Goal: Transaction & Acquisition: Purchase product/service

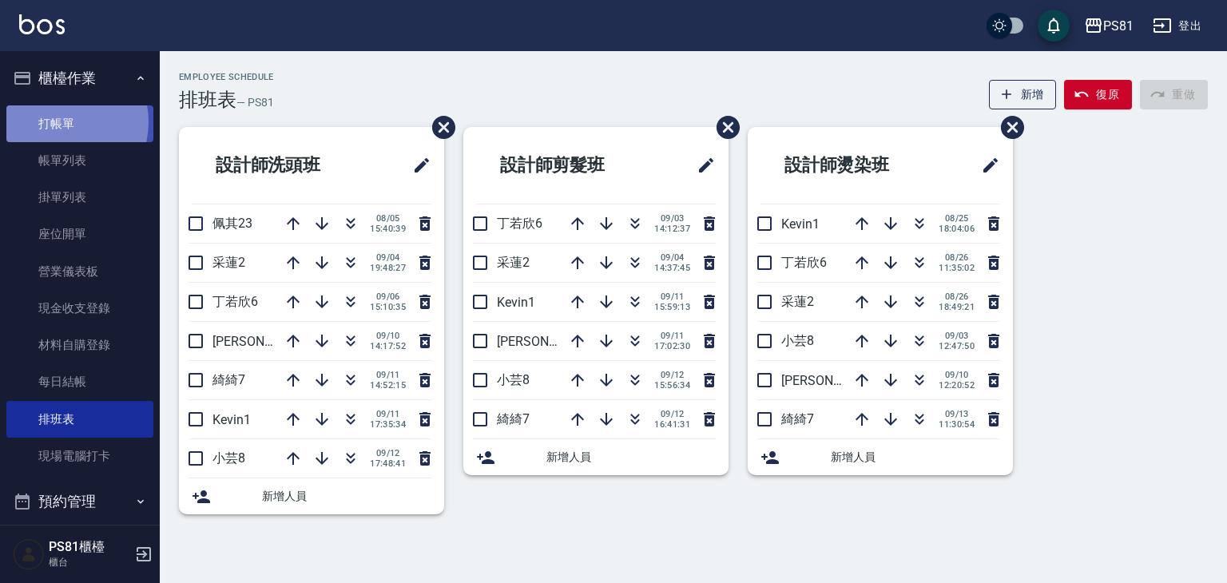
click at [58, 121] on link "打帳單" at bounding box center [79, 123] width 147 height 37
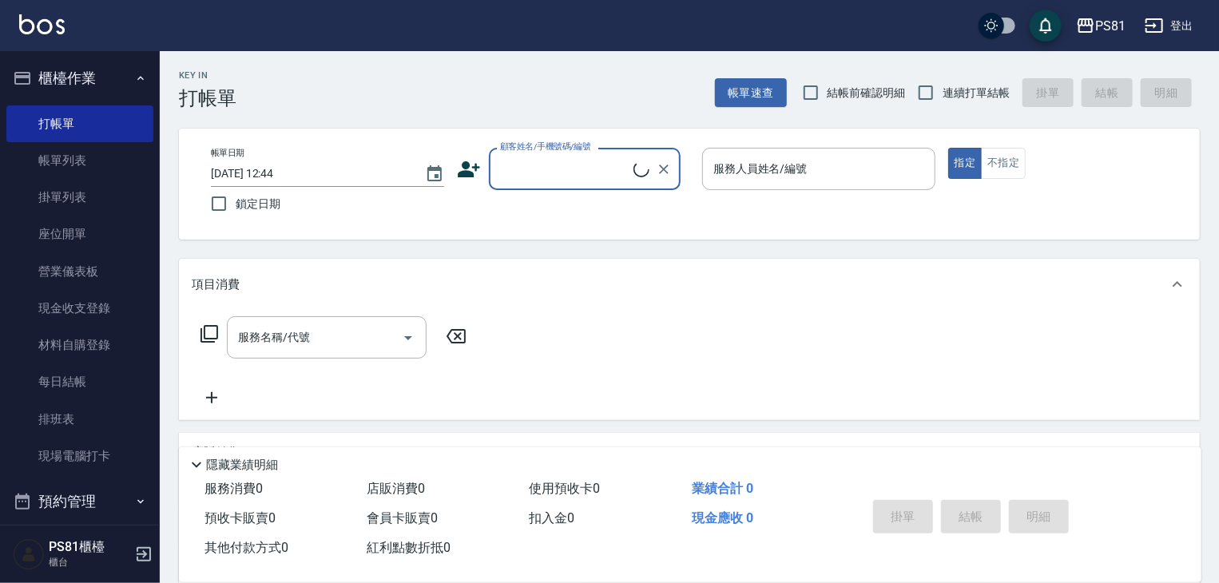
click at [495, 191] on div "帳單日期 [DATE] 12:44 鎖定日期 顧客姓名/手機號碼/編號 顧客姓名/手機號碼/編號 服務人員姓名/編號 服務人員姓名/編號 指定 不指定" at bounding box center [689, 184] width 982 height 73
click at [532, 173] on input "顧客姓名/手機號碼/編號" at bounding box center [572, 169] width 153 height 28
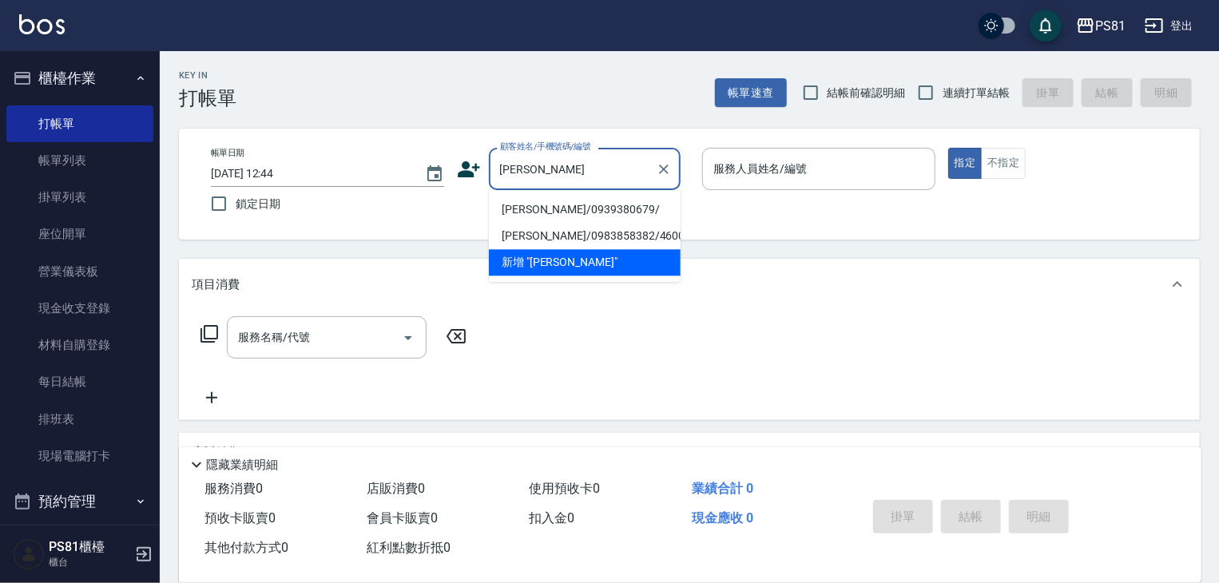
type input "[PERSON_NAME]/0939380679/"
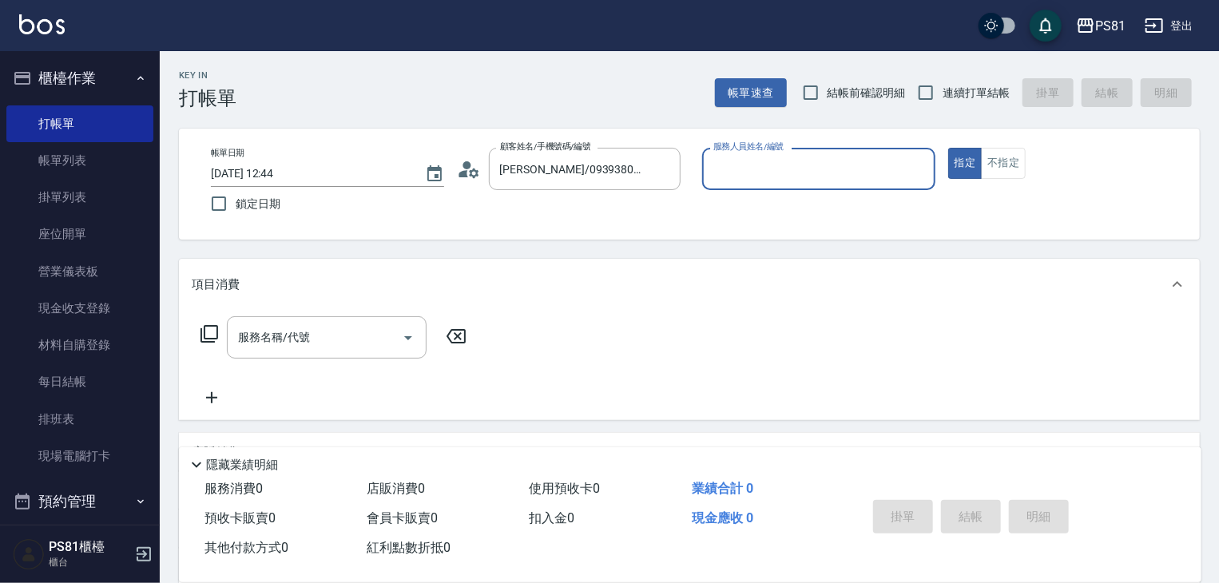
type input "小芸-8"
click at [948, 148] on button "指定" at bounding box center [965, 163] width 34 height 31
type button "true"
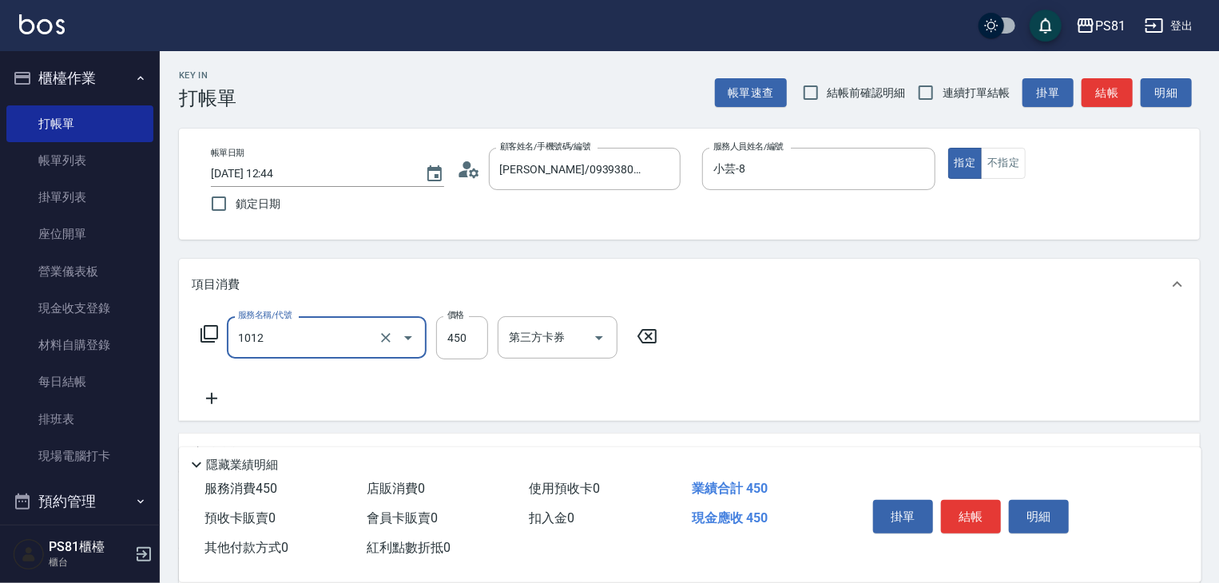
type input "B級洗剪(1012)"
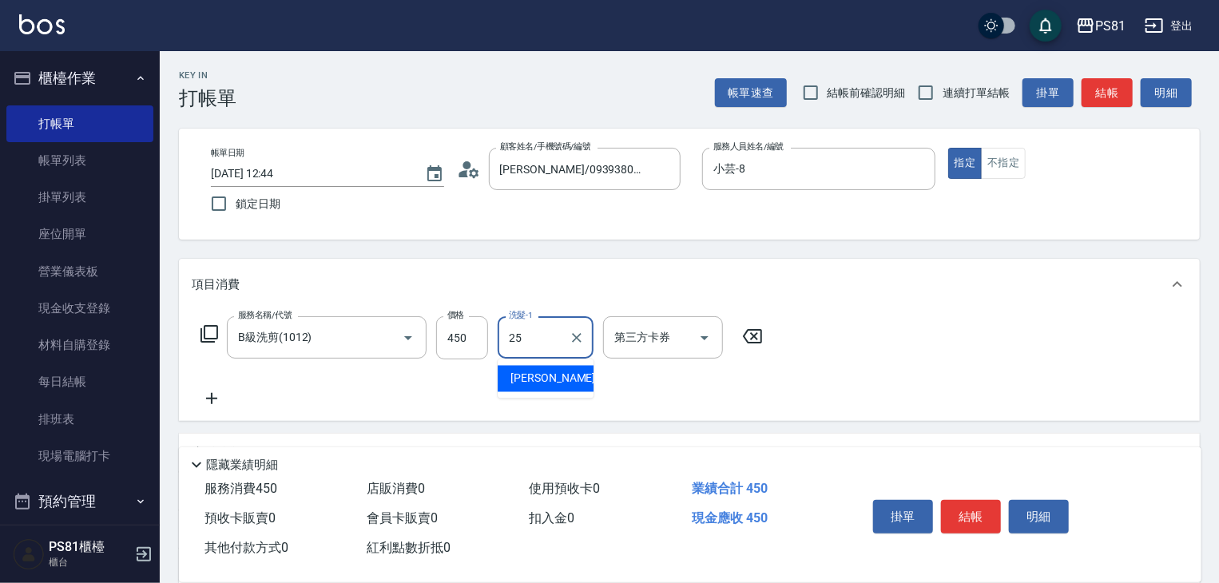
type input "[PERSON_NAME]-25"
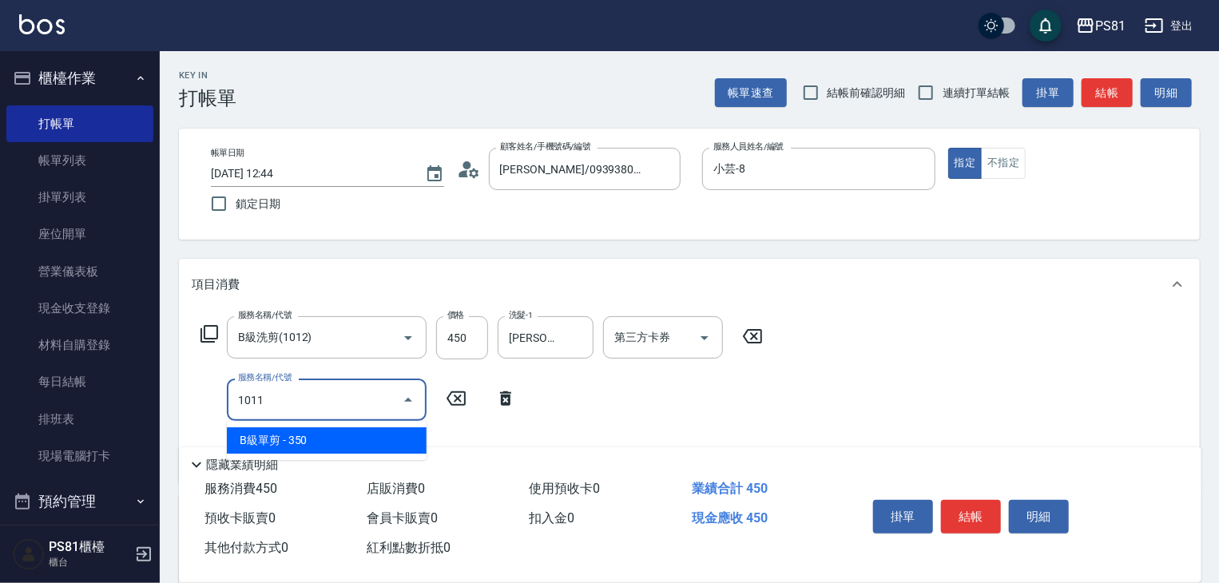
type input "B級單剪(1011)"
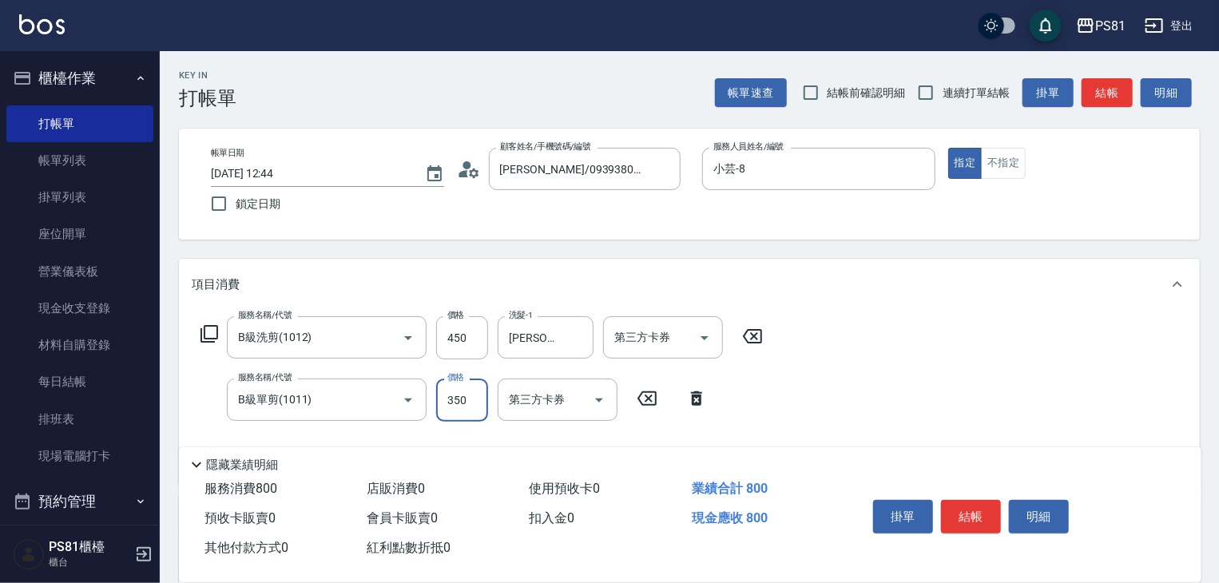
click at [974, 102] on label "連續打單結帳" at bounding box center [959, 93] width 101 height 34
click at [942, 102] on input "連續打單結帳" at bounding box center [926, 93] width 34 height 34
checkbox input "true"
click at [977, 509] on button "結帳" at bounding box center [971, 517] width 60 height 34
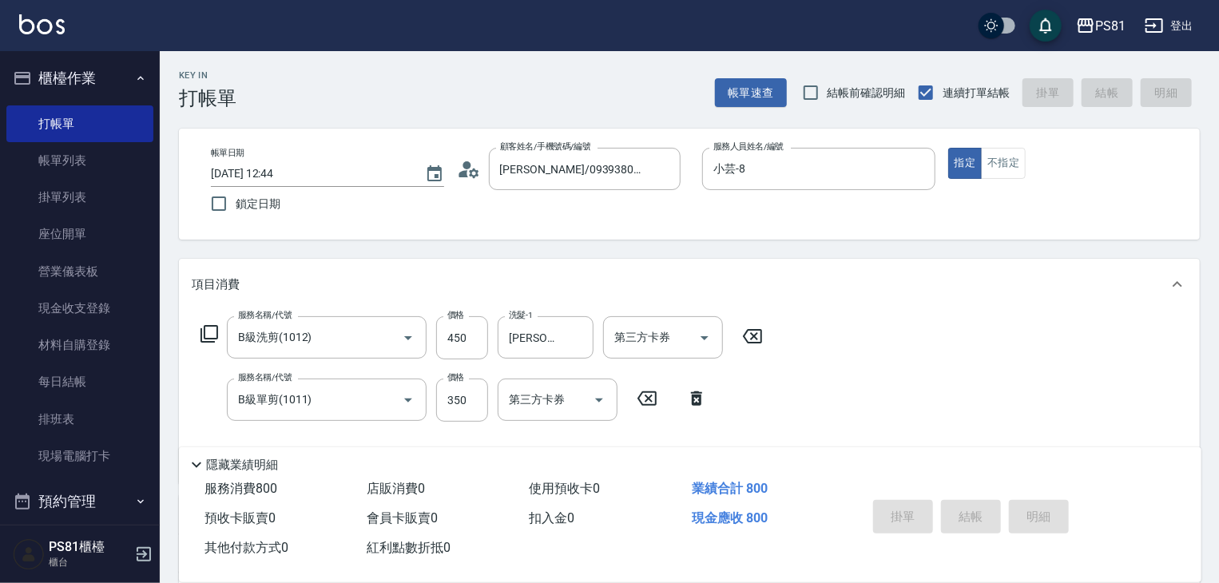
type input "[DATE] 12:45"
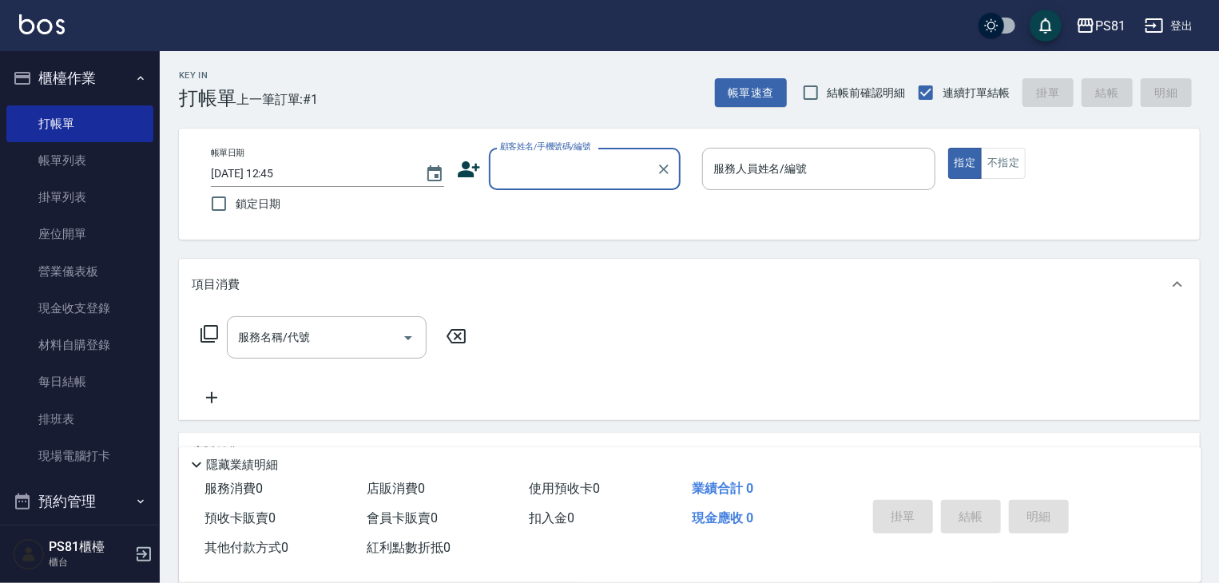
drag, startPoint x: 1107, startPoint y: 550, endPoint x: 1096, endPoint y: 541, distance: 13.6
click at [1099, 544] on div "掛單 結帳 明細" at bounding box center [1014, 518] width 335 height 89
drag, startPoint x: 1096, startPoint y: 541, endPoint x: 1081, endPoint y: 544, distance: 16.2
click at [1083, 541] on div "掛單 結帳 明細" at bounding box center [1014, 518] width 335 height 89
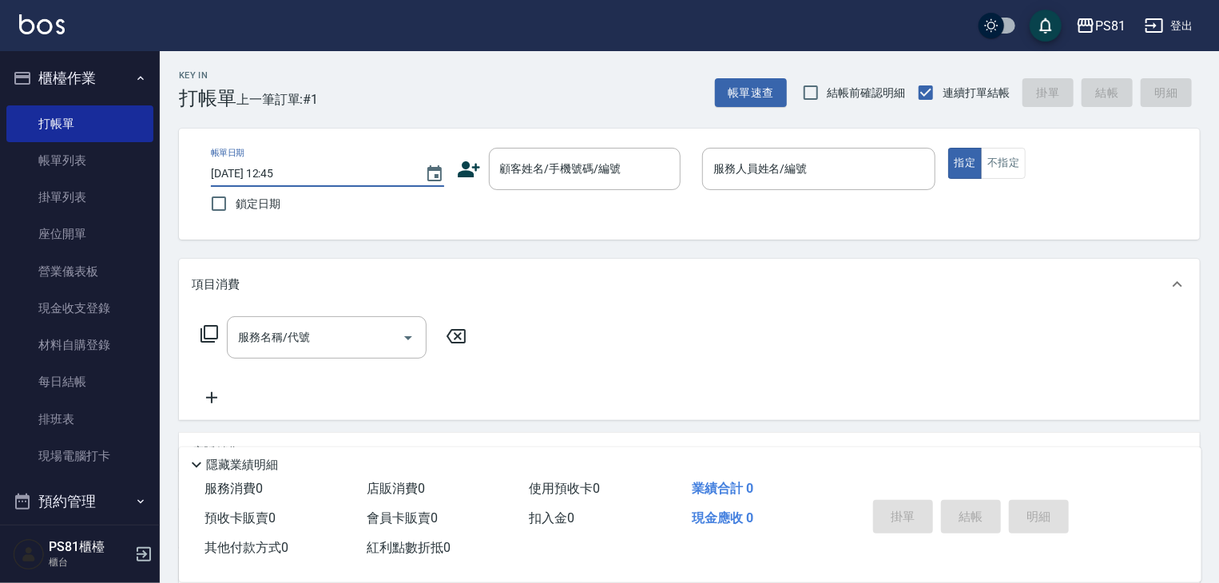
drag, startPoint x: 284, startPoint y: 187, endPoint x: 290, endPoint y: 178, distance: 10.4
click at [287, 184] on div "帳單日期 [DATE] 12:45 鎖定日期" at bounding box center [327, 184] width 233 height 73
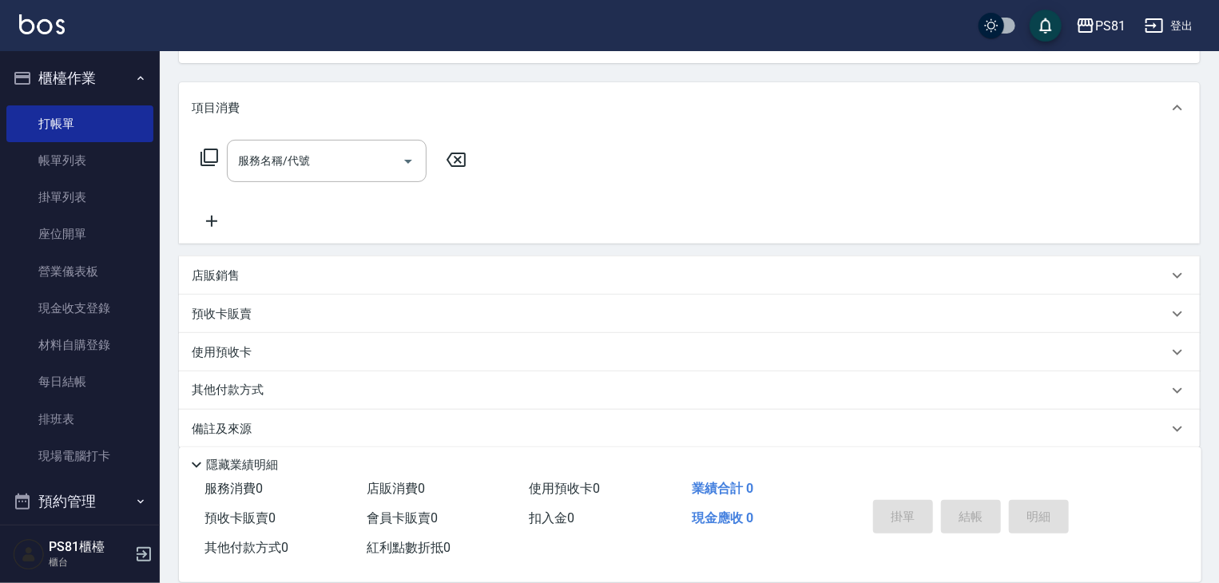
drag, startPoint x: 859, startPoint y: 351, endPoint x: 862, endPoint y: 339, distance: 12.2
click at [863, 343] on div "使用預收卡" at bounding box center [689, 352] width 1021 height 38
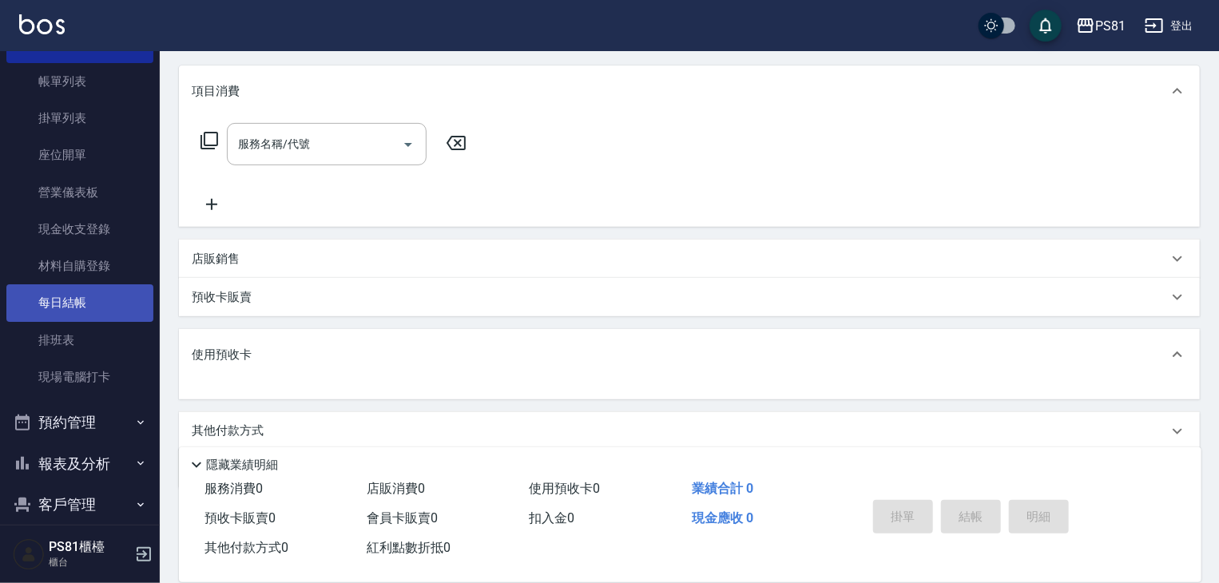
scroll to position [80, 0]
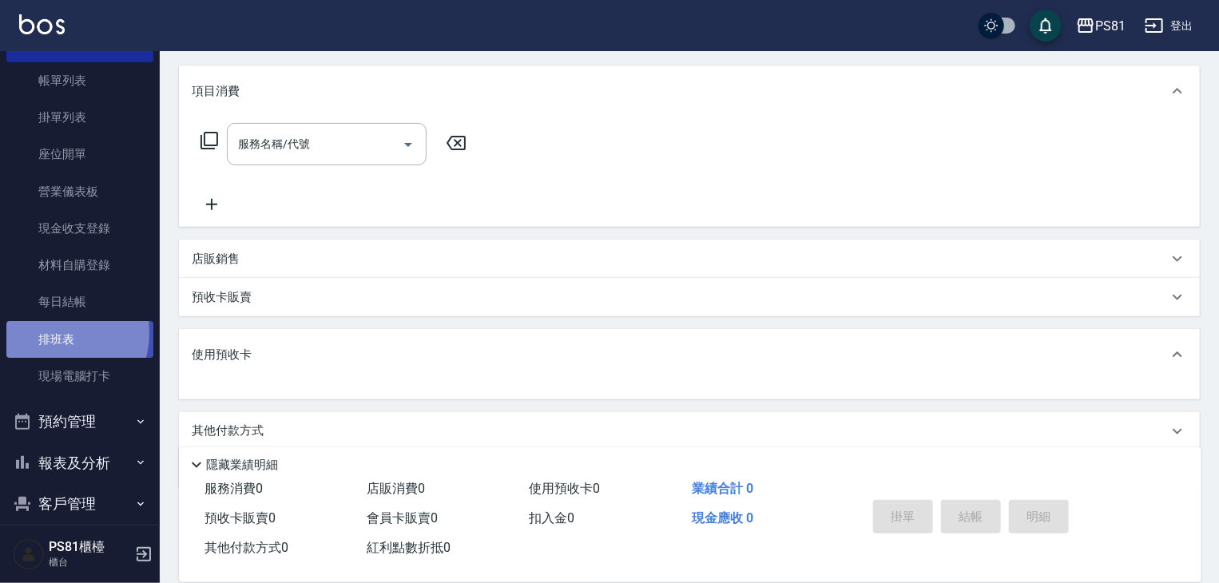
click at [59, 333] on link "排班表" at bounding box center [79, 339] width 147 height 37
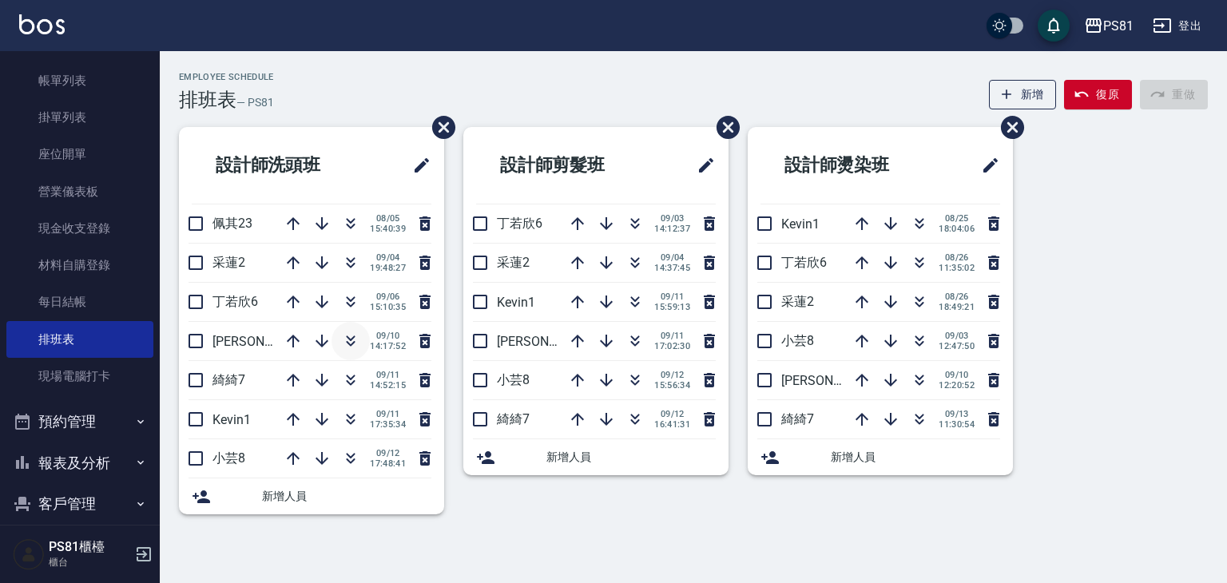
click at [351, 336] on icon "button" at bounding box center [350, 340] width 19 height 19
drag, startPoint x: 355, startPoint y: 346, endPoint x: 290, endPoint y: 260, distance: 108.3
click at [291, 261] on ul "設計師洗頭班 佩其23 [DATE] 15:40:39 采[PERSON_NAME]2 [DATE] 19:48:27 [PERSON_NAME]6 [DAT…" at bounding box center [311, 320] width 265 height 387
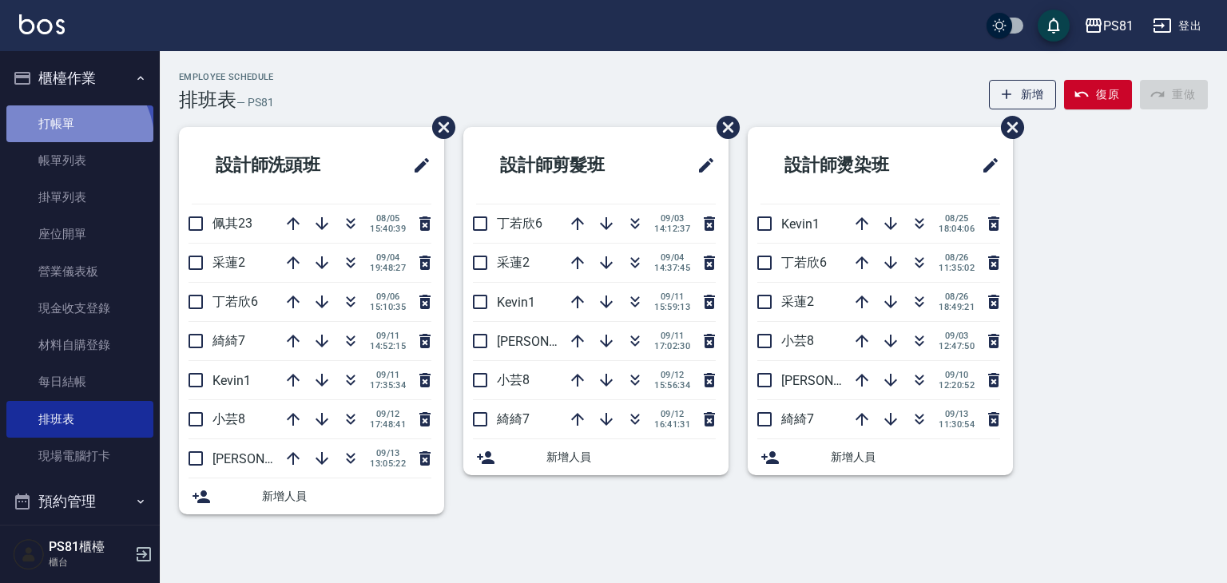
click at [72, 139] on link "打帳單" at bounding box center [79, 123] width 147 height 37
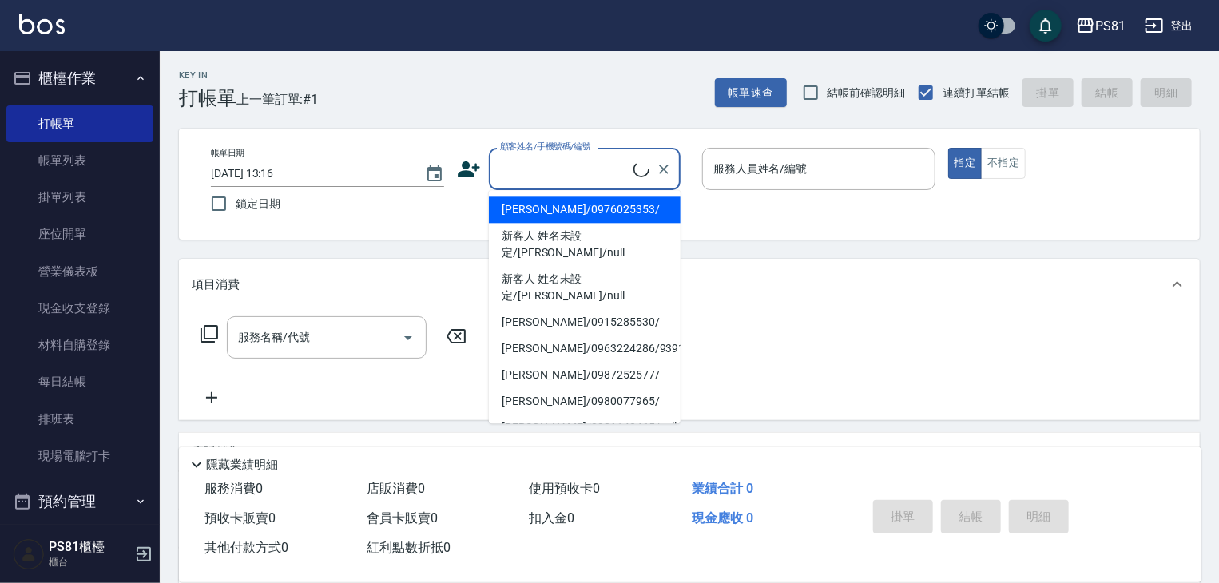
click at [575, 166] on input "顧客姓名/手機號碼/編號" at bounding box center [564, 169] width 137 height 28
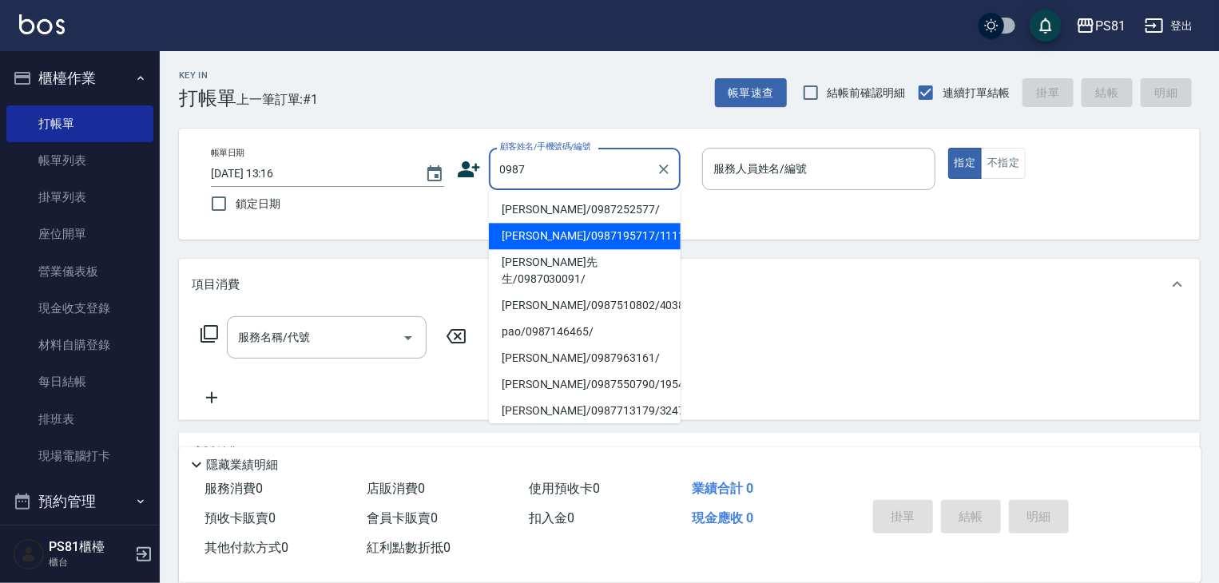
drag, startPoint x: 578, startPoint y: 240, endPoint x: 803, endPoint y: 142, distance: 245.4
click at [578, 240] on li "[PERSON_NAME]/0987195717/111111" at bounding box center [585, 236] width 192 height 26
type input "[PERSON_NAME]/0987195717/111111"
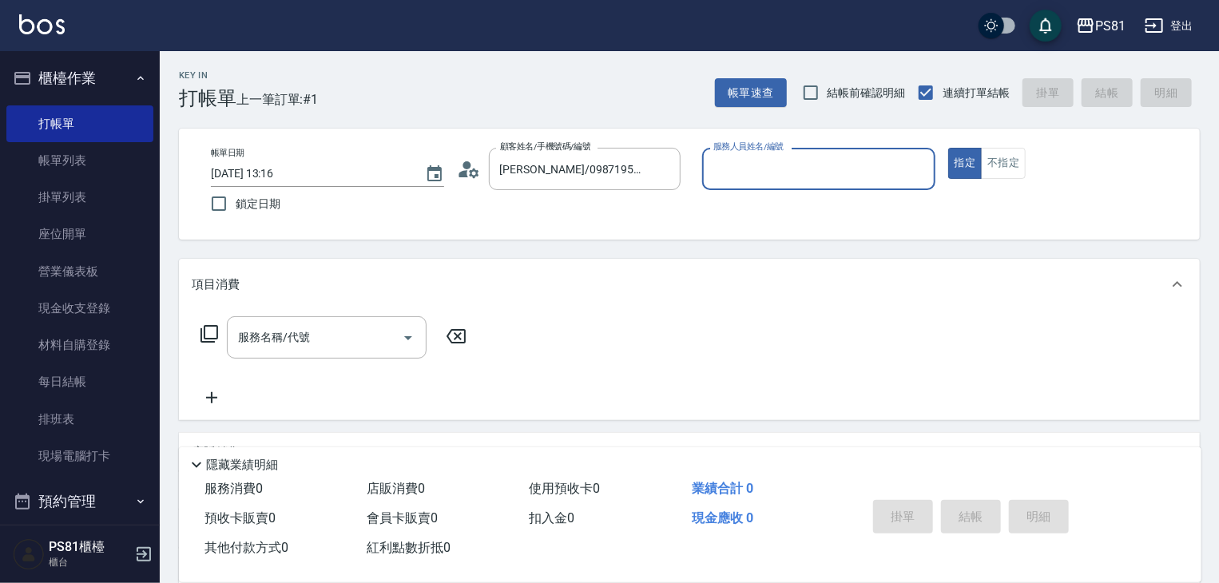
drag, startPoint x: 782, startPoint y: 167, endPoint x: 783, endPoint y: 176, distance: 9.6
click at [782, 167] on input "服務人員姓名/編號" at bounding box center [818, 169] width 219 height 28
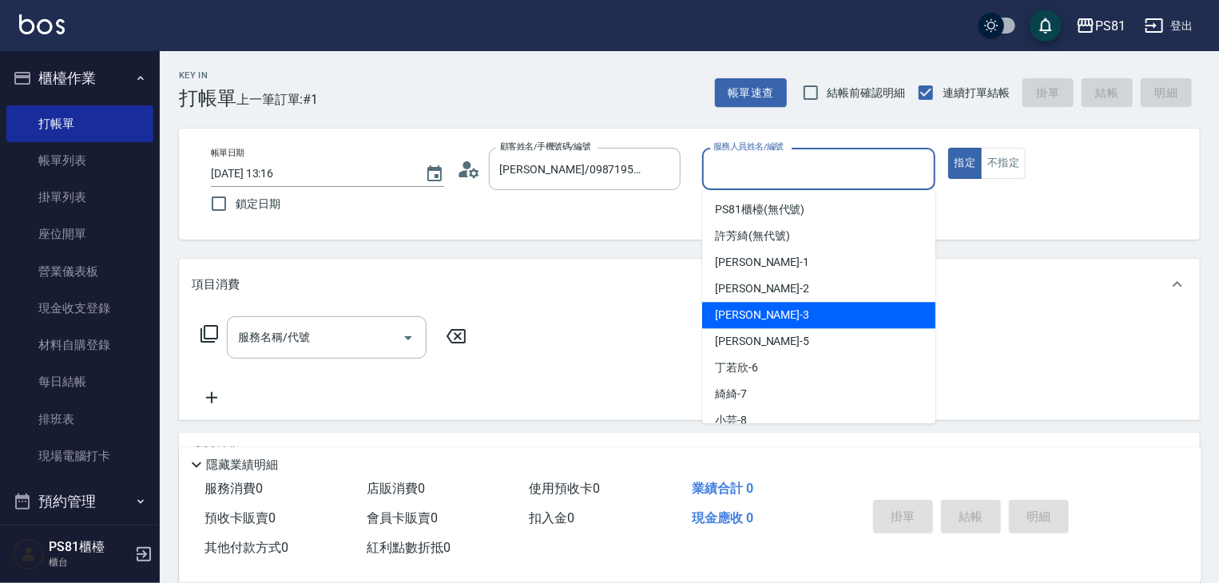
click at [765, 317] on div "[PERSON_NAME] -3" at bounding box center [818, 315] width 233 height 26
type input "[PERSON_NAME]-3"
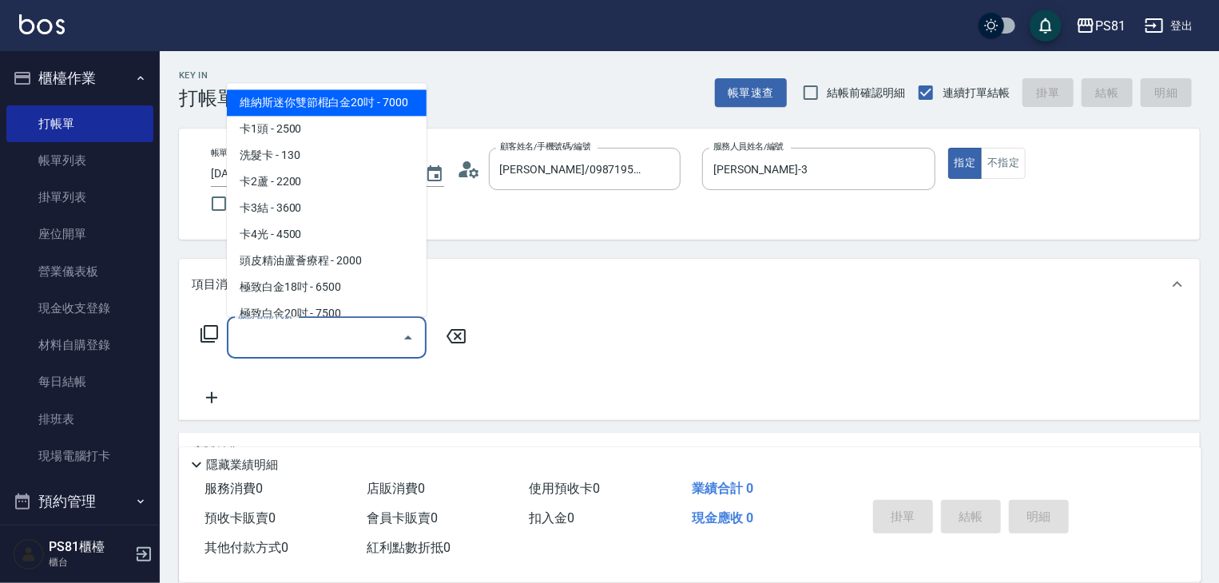
click at [297, 343] on input "服務名稱/代號" at bounding box center [314, 337] width 161 height 28
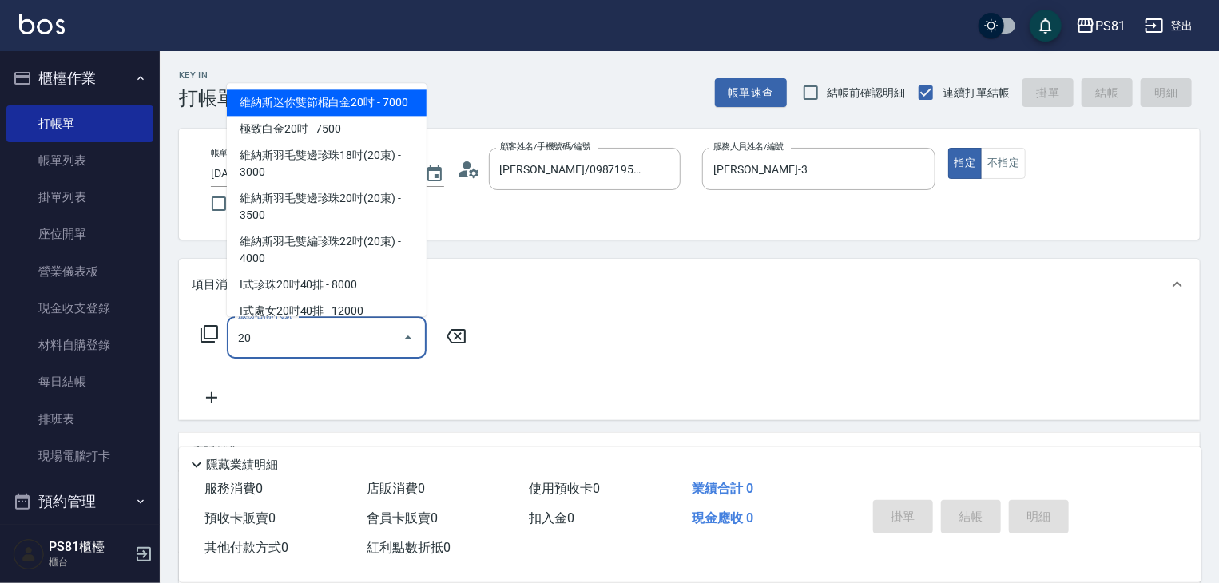
type input "2"
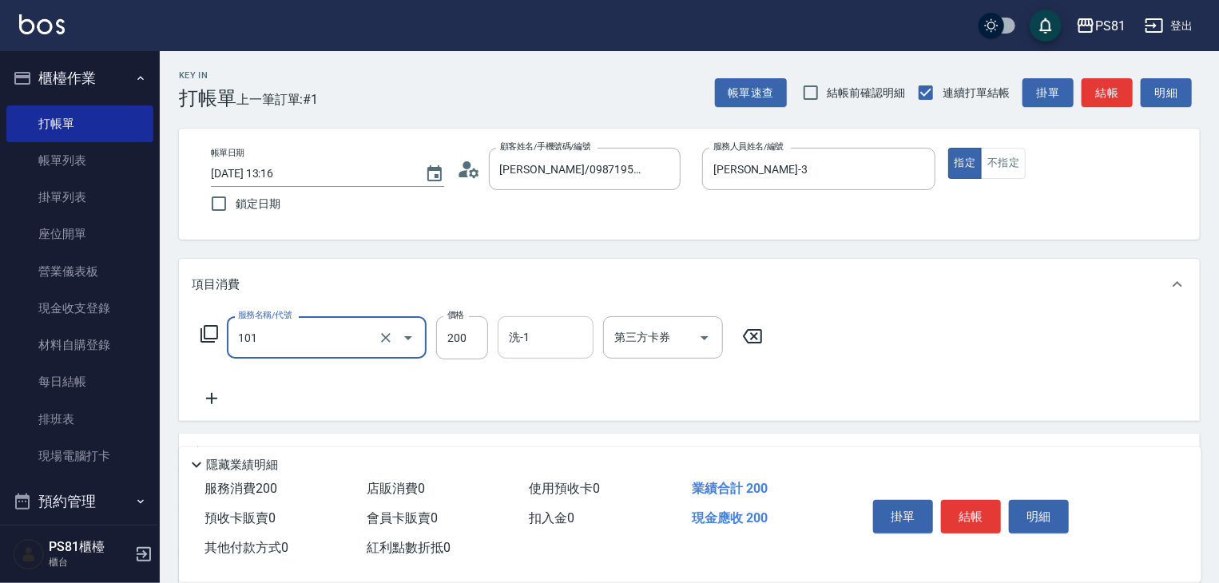
type input "一般洗髮(101)"
click at [546, 330] on input "洗-1" at bounding box center [545, 337] width 81 height 28
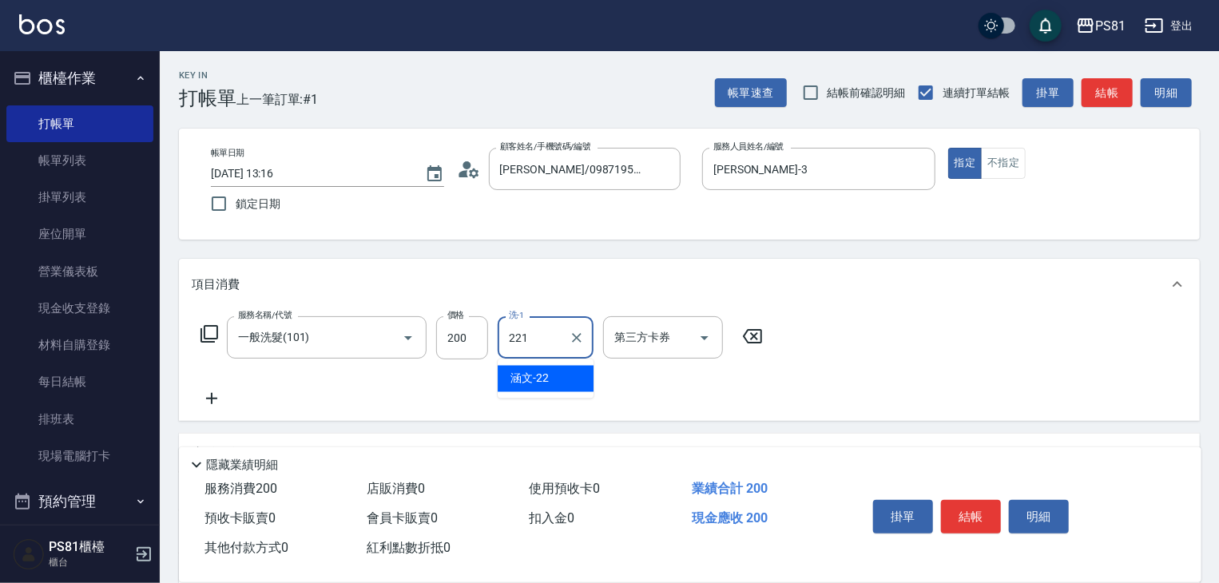
type input "221"
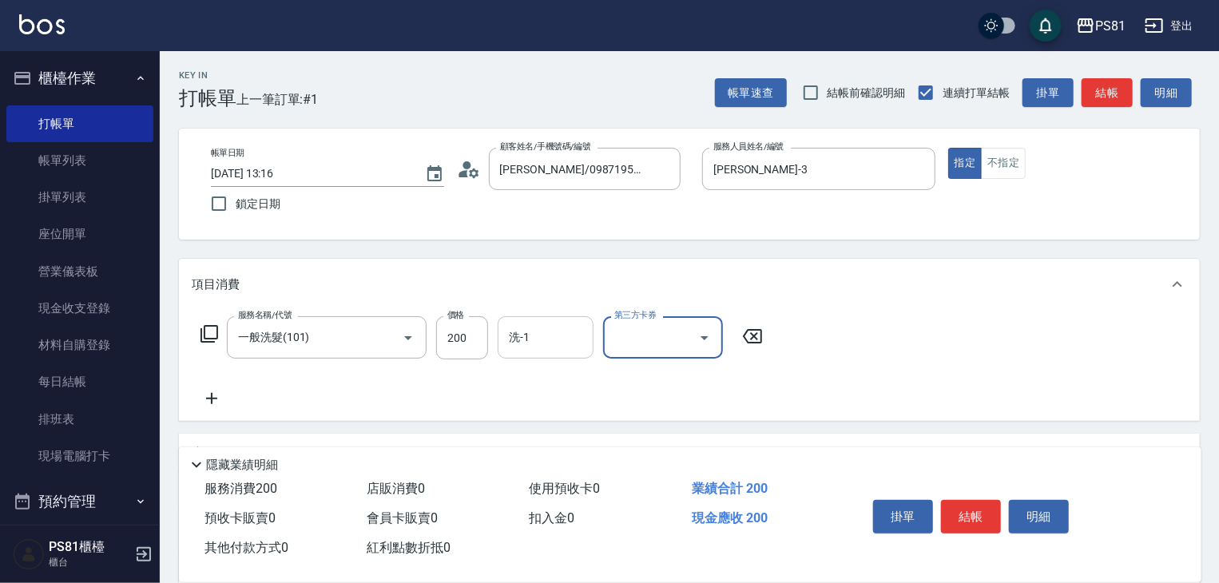
click at [545, 332] on input "洗-1" at bounding box center [545, 337] width 81 height 28
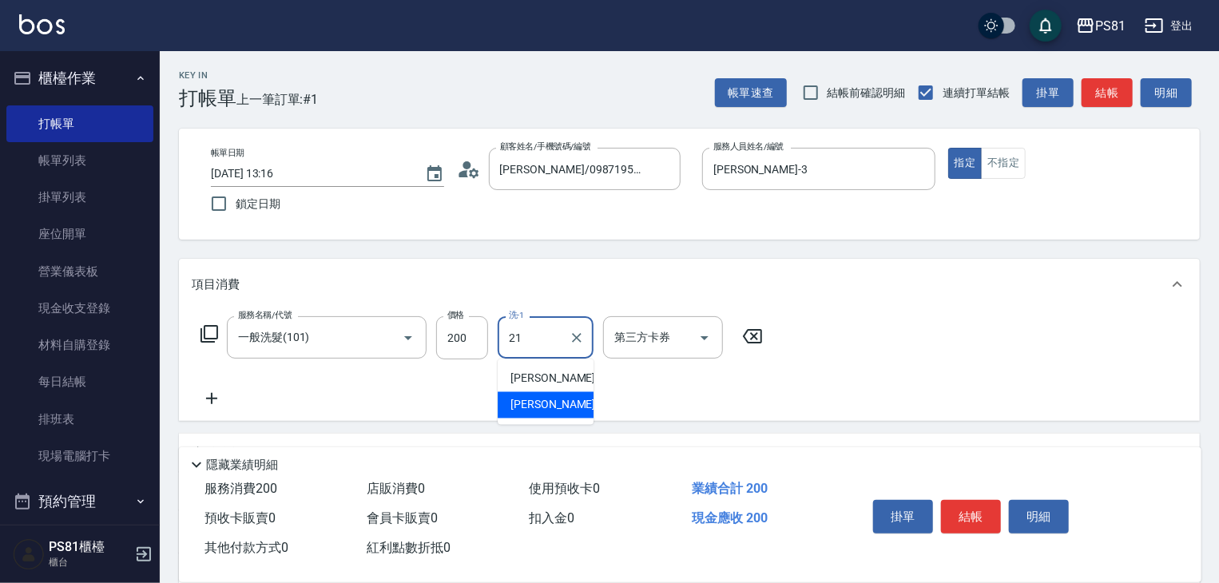
type input "Q比-21"
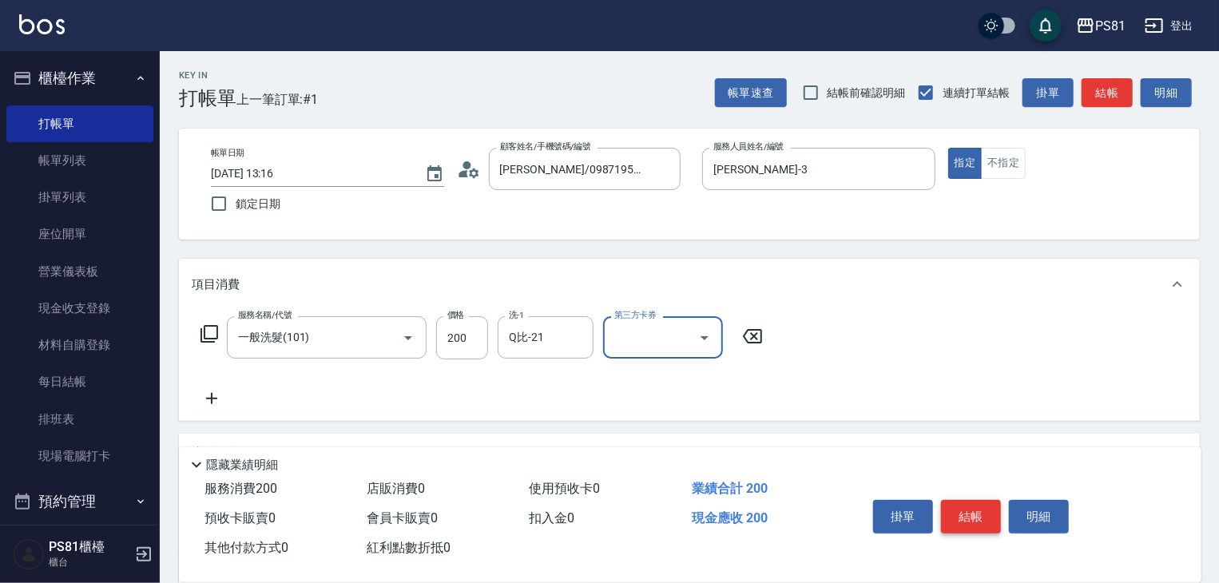
click at [966, 500] on button "結帳" at bounding box center [971, 517] width 60 height 34
